Goal: Task Accomplishment & Management: Manage account settings

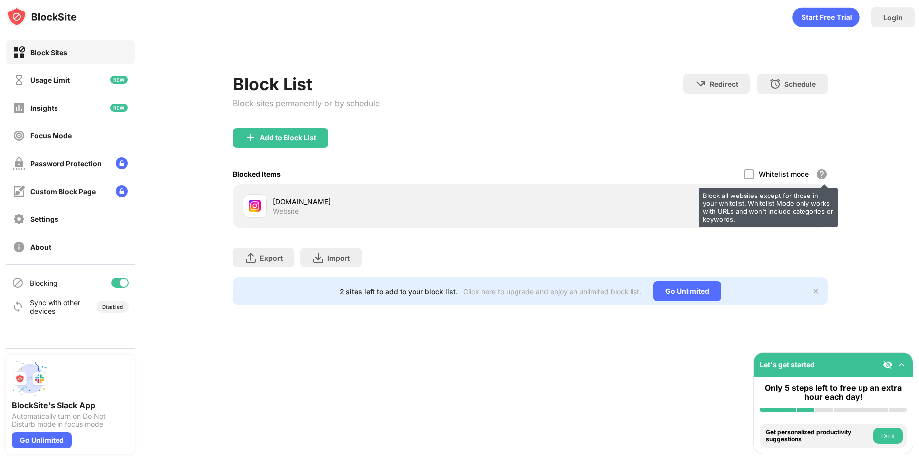
click at [816, 202] on div "Block all websites except for those in your whitelist. Whitelist Mode only work…" at bounding box center [768, 207] width 139 height 40
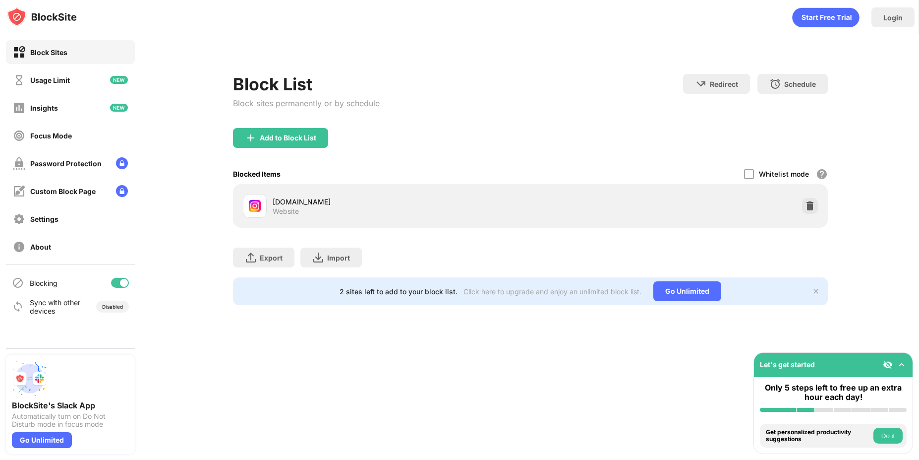
drag, startPoint x: 872, startPoint y: 208, endPoint x: 807, endPoint y: 204, distance: 65.0
click at [807, 204] on div "Block List Block sites permanently or by schedule Redirect Choose a site to be …" at bounding box center [530, 183] width 778 height 298
click at [807, 204] on img at bounding box center [810, 206] width 10 height 10
